Goal: Check status

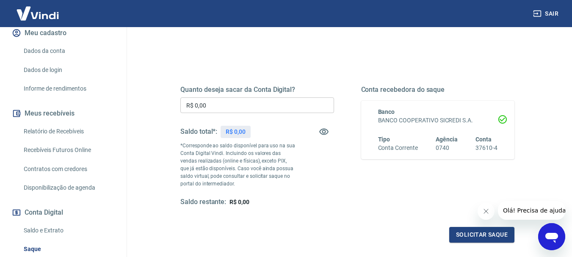
scroll to position [127, 0]
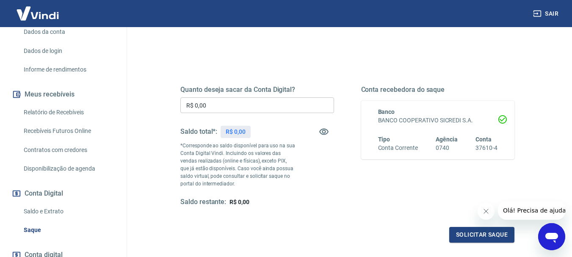
click at [46, 220] on link "Saldo e Extrato" at bounding box center [68, 211] width 96 height 17
